Goal: Use online tool/utility

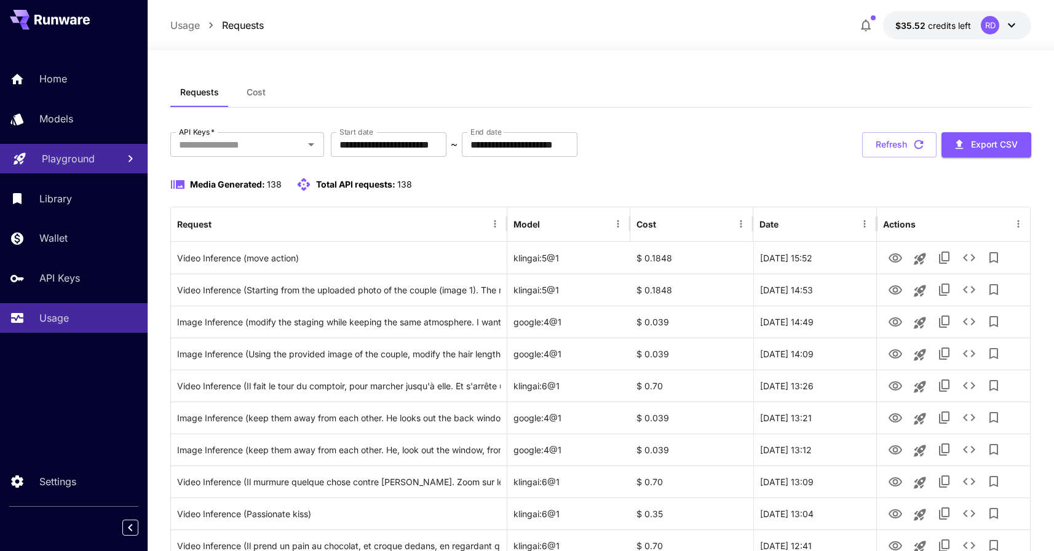
click at [75, 160] on p "Playground" at bounding box center [68, 158] width 53 height 15
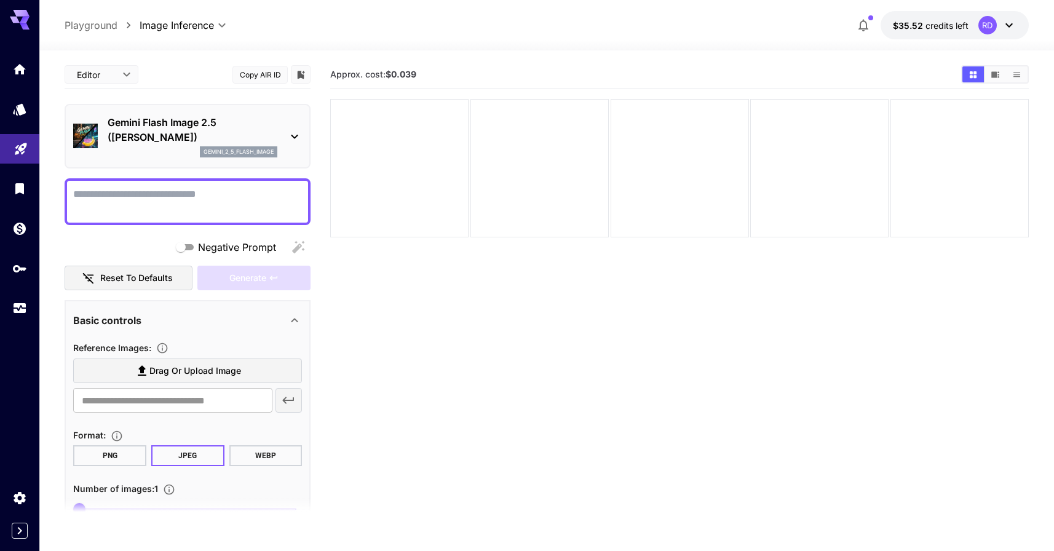
scroll to position [104, 0]
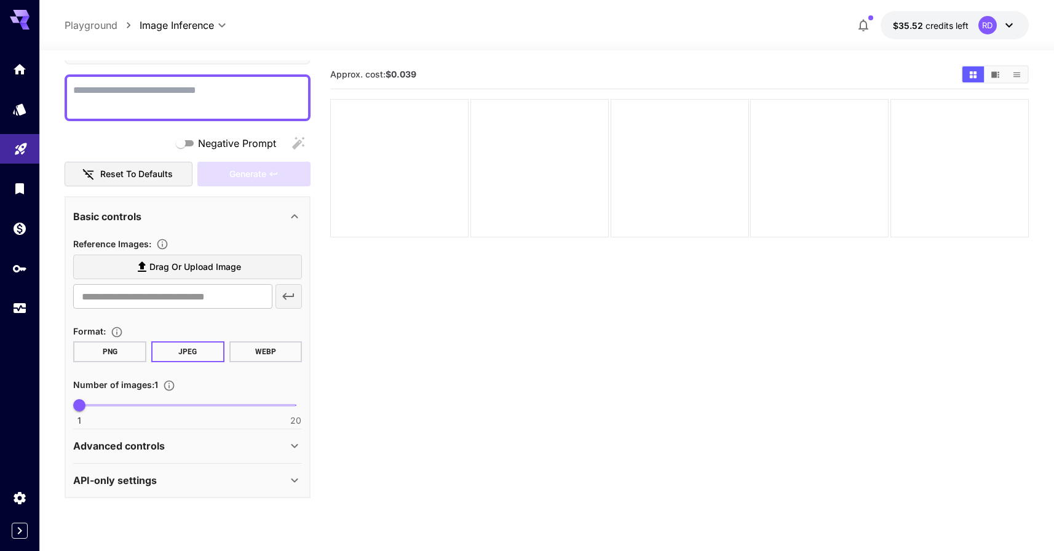
click at [186, 483] on div "API-only settings" at bounding box center [180, 480] width 214 height 15
click at [192, 444] on div "Advanced controls" at bounding box center [180, 445] width 214 height 15
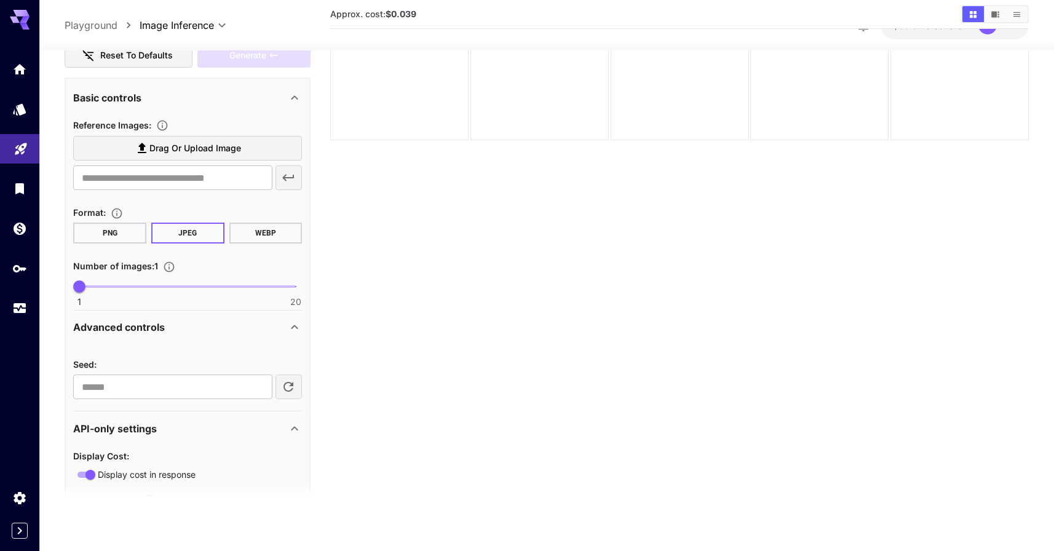
scroll to position [196, 0]
